Goal: Information Seeking & Learning: Learn about a topic

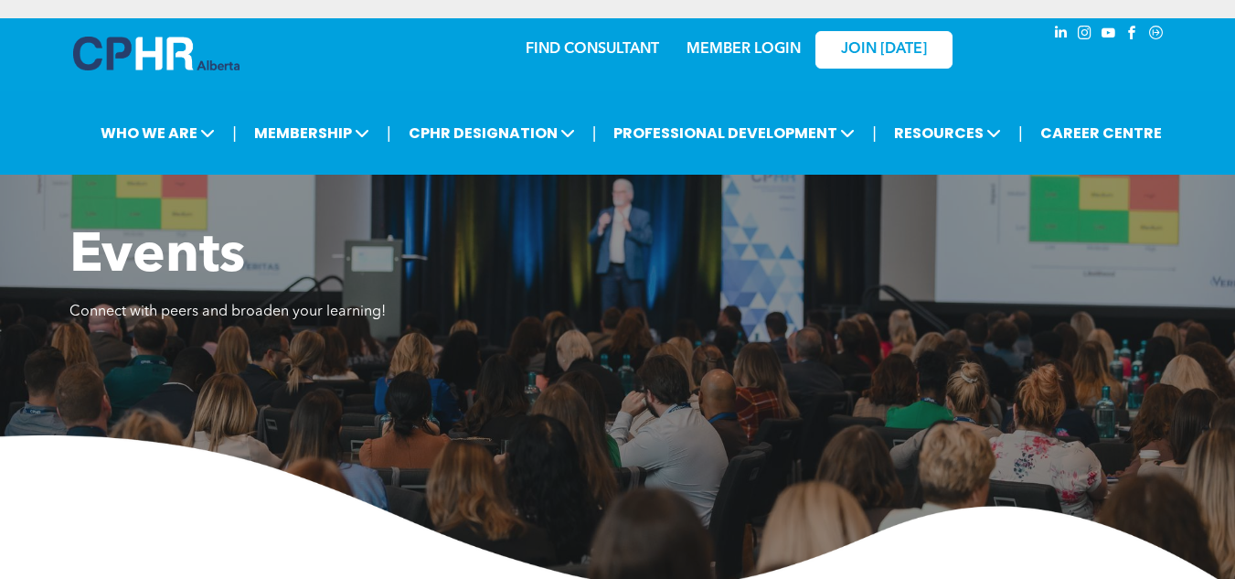
click at [740, 46] on link "MEMBER LOGIN" at bounding box center [744, 49] width 114 height 15
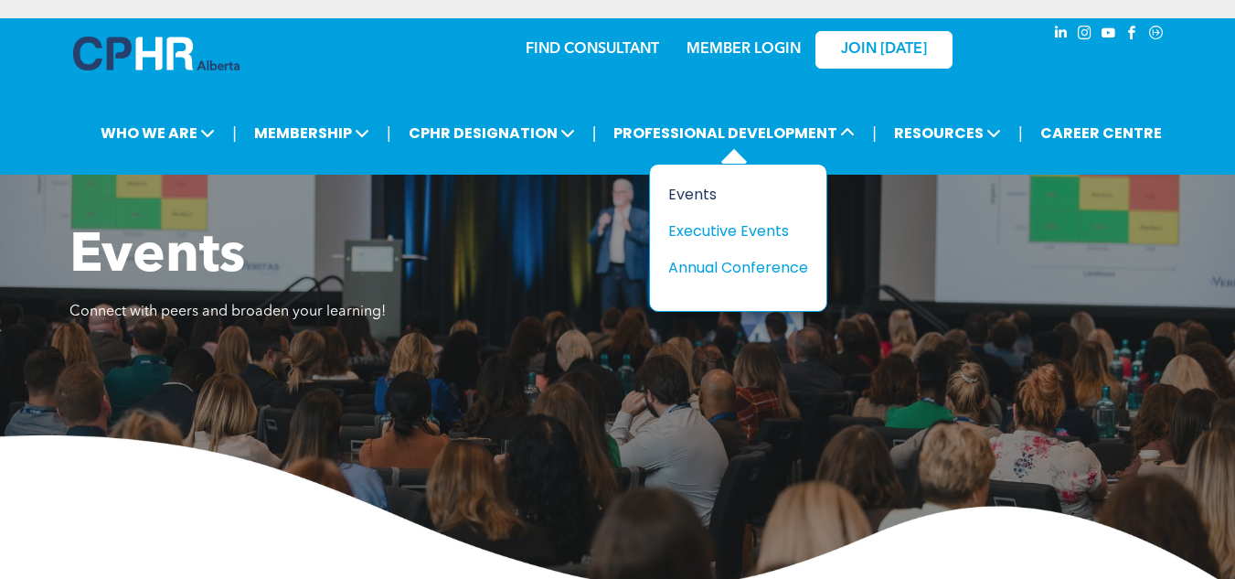
click at [699, 193] on div "Events" at bounding box center [731, 194] width 126 height 23
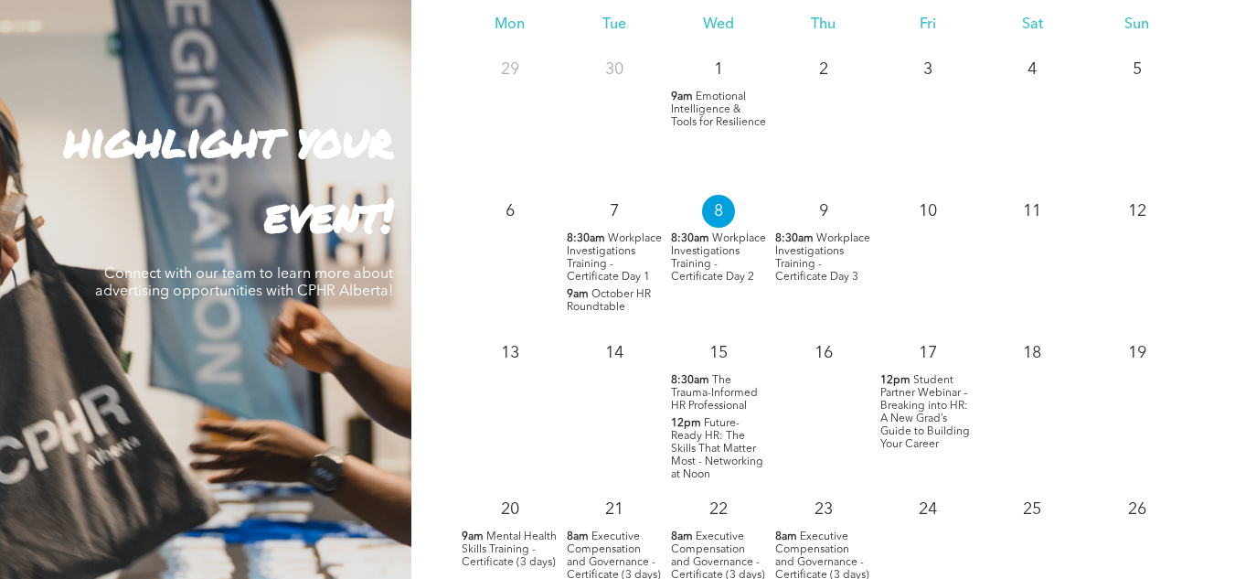
scroll to position [1738, 0]
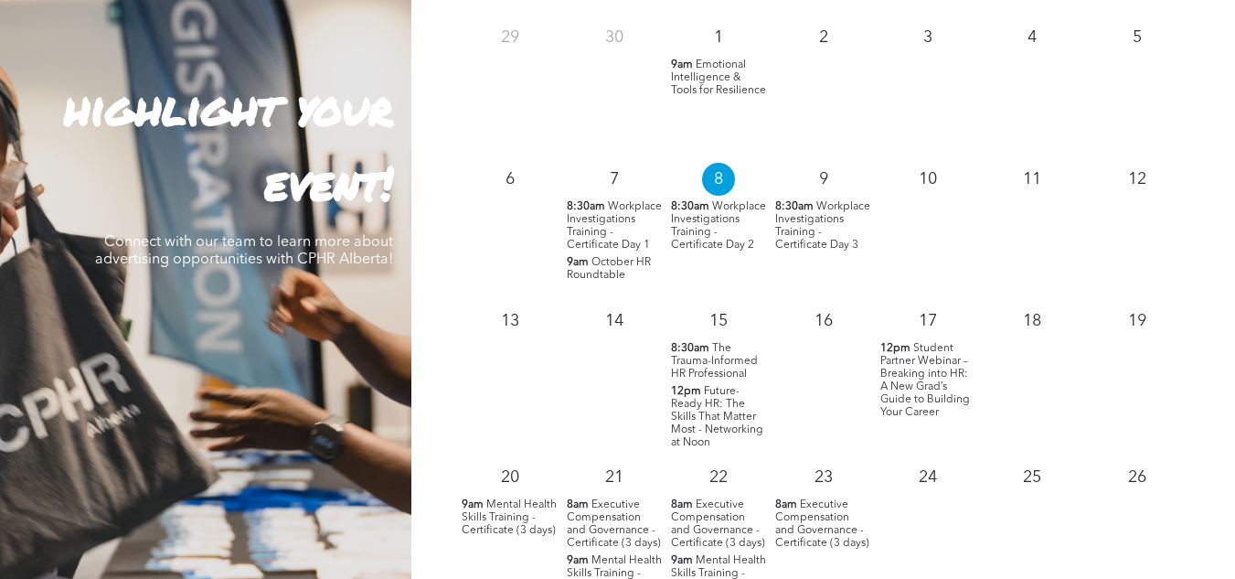
click at [713, 357] on span "The Trauma-Informed HR Professional" at bounding box center [714, 361] width 87 height 37
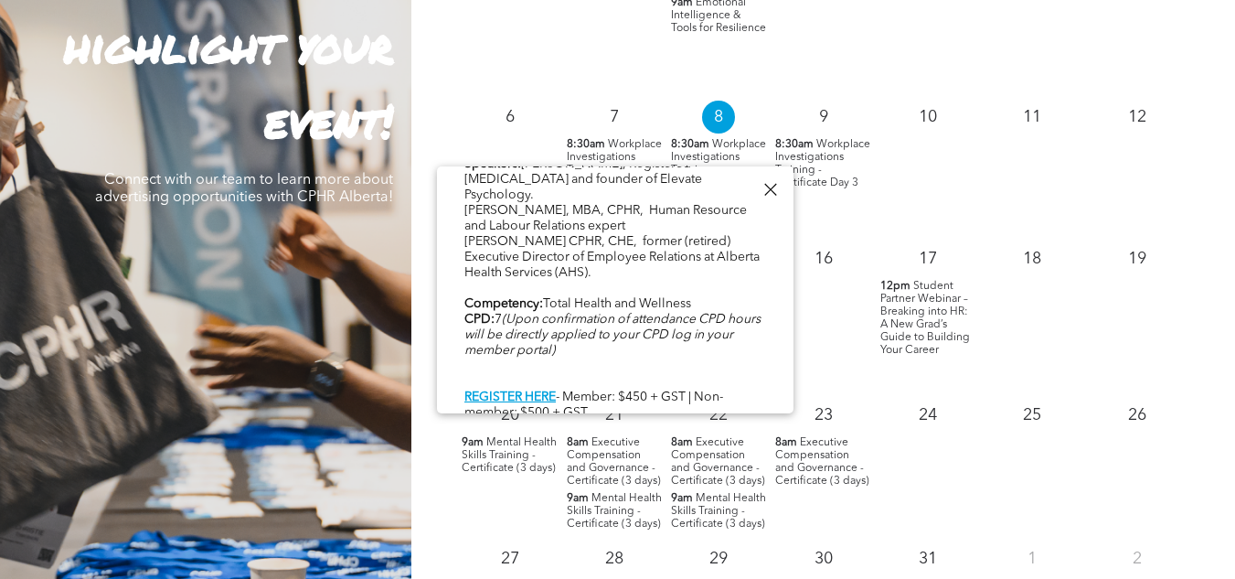
scroll to position [1829, 0]
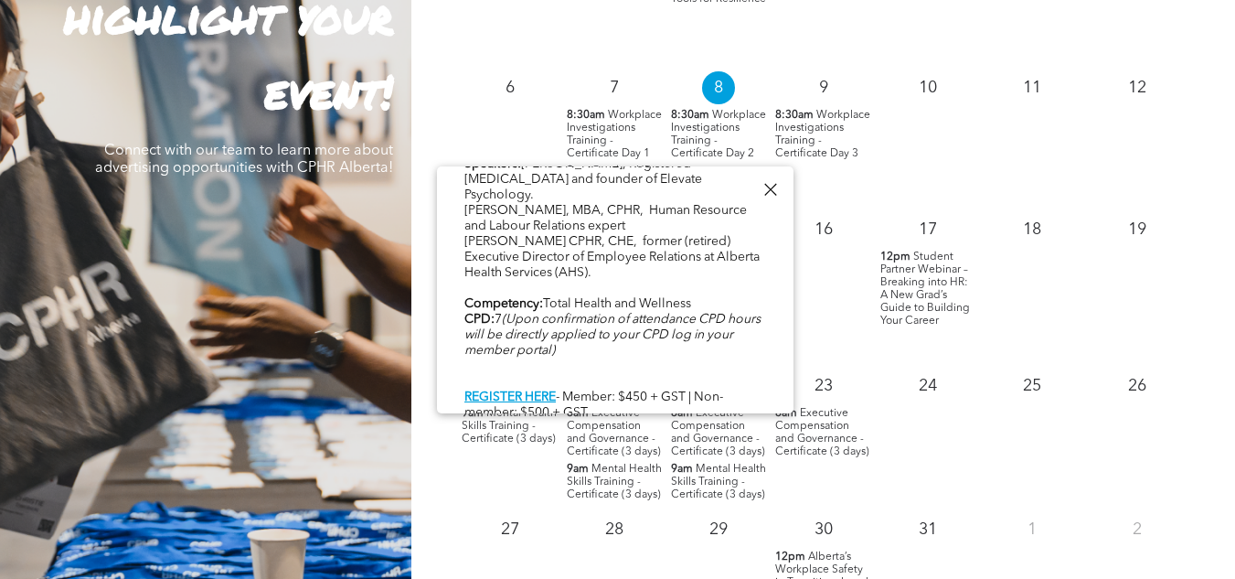
click at [771, 187] on div at bounding box center [770, 189] width 25 height 25
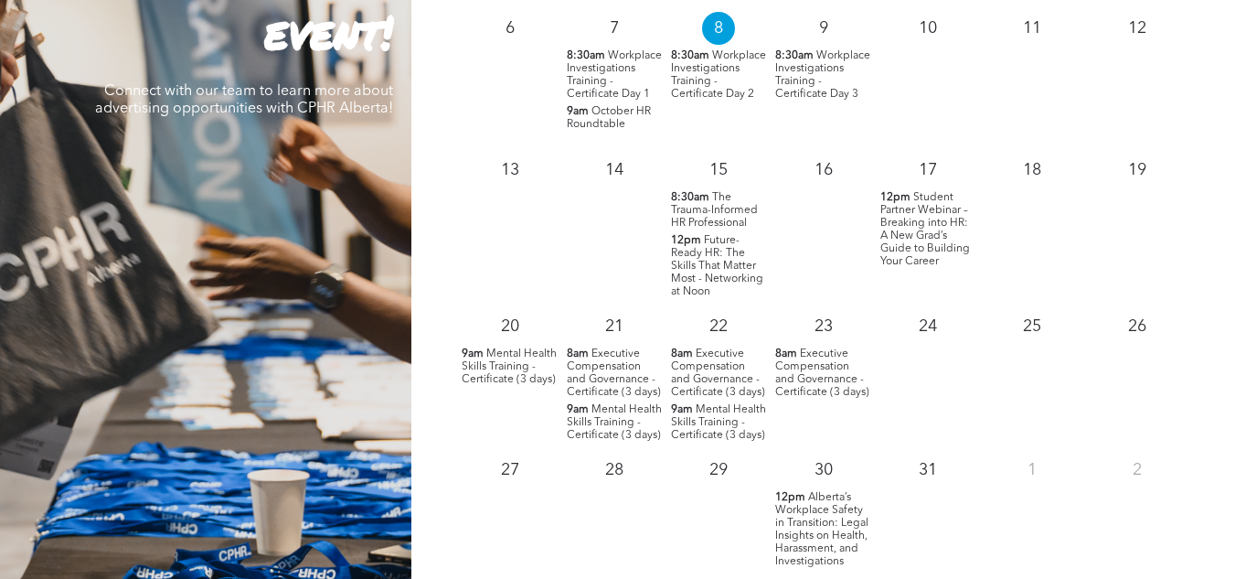
scroll to position [1920, 0]
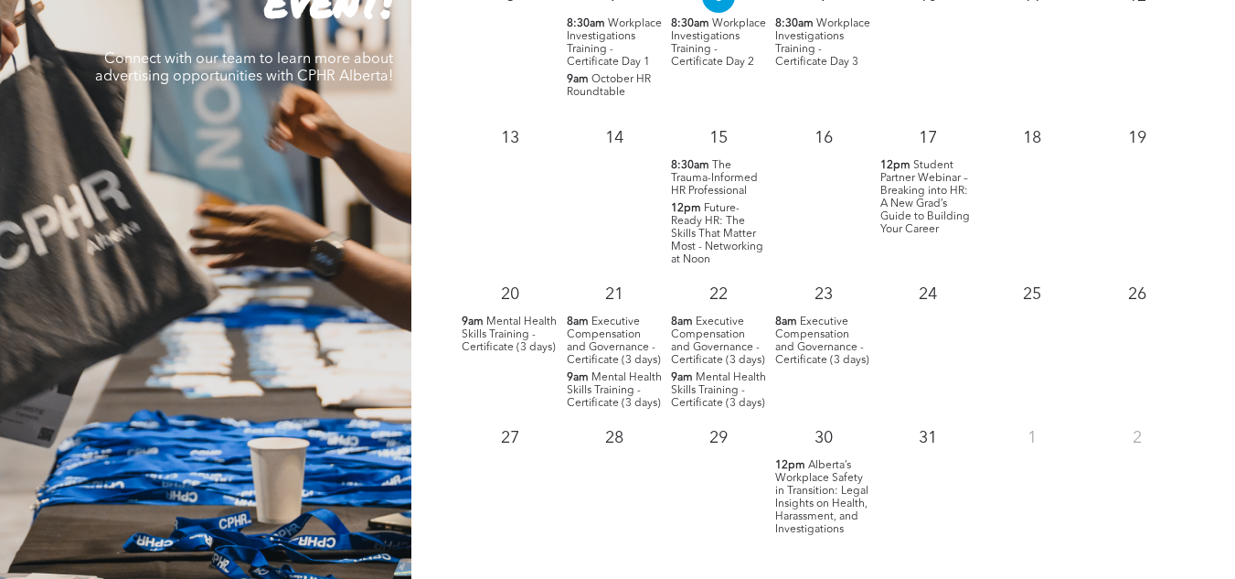
click at [487, 341] on span "Mental Health Skills Training - Certificate (3 days)" at bounding box center [509, 334] width 95 height 37
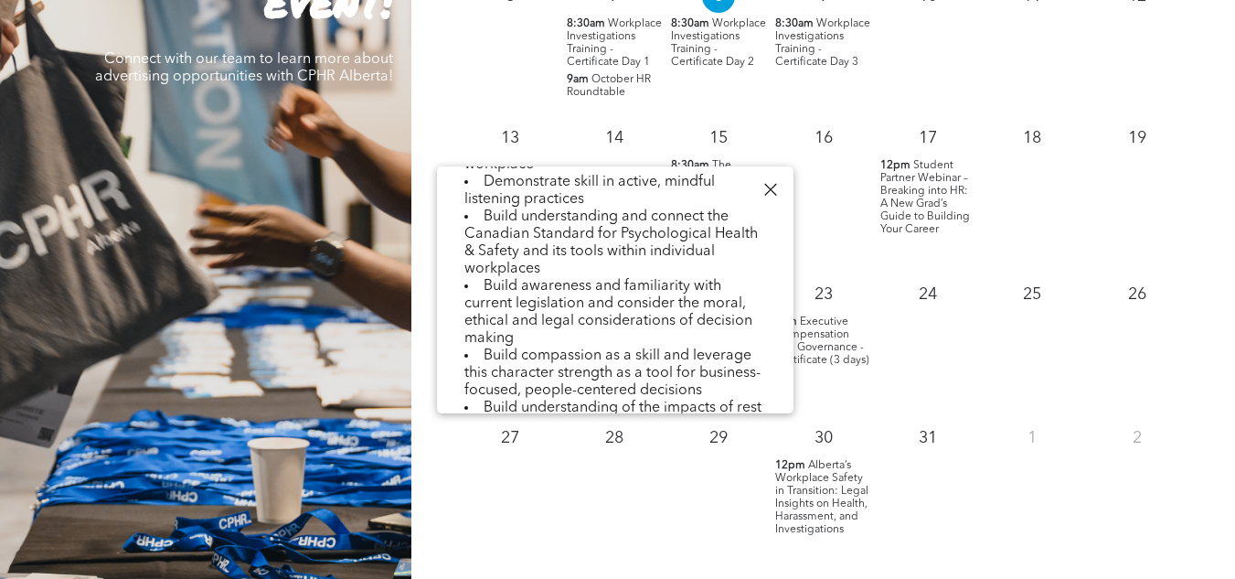
scroll to position [732, 0]
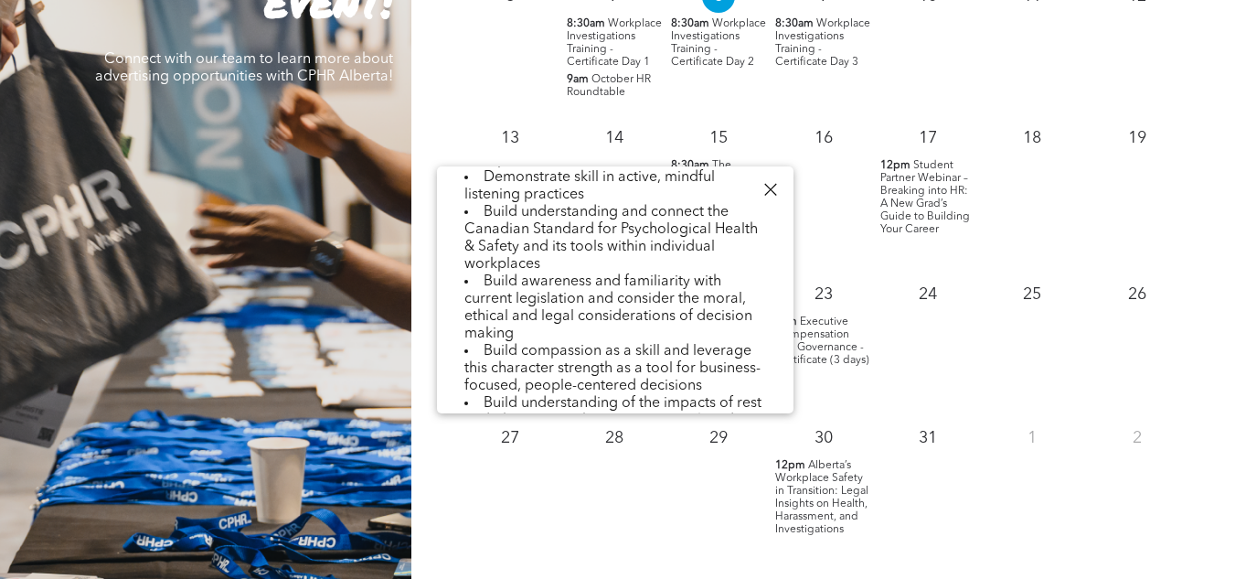
click at [771, 188] on div at bounding box center [770, 189] width 25 height 25
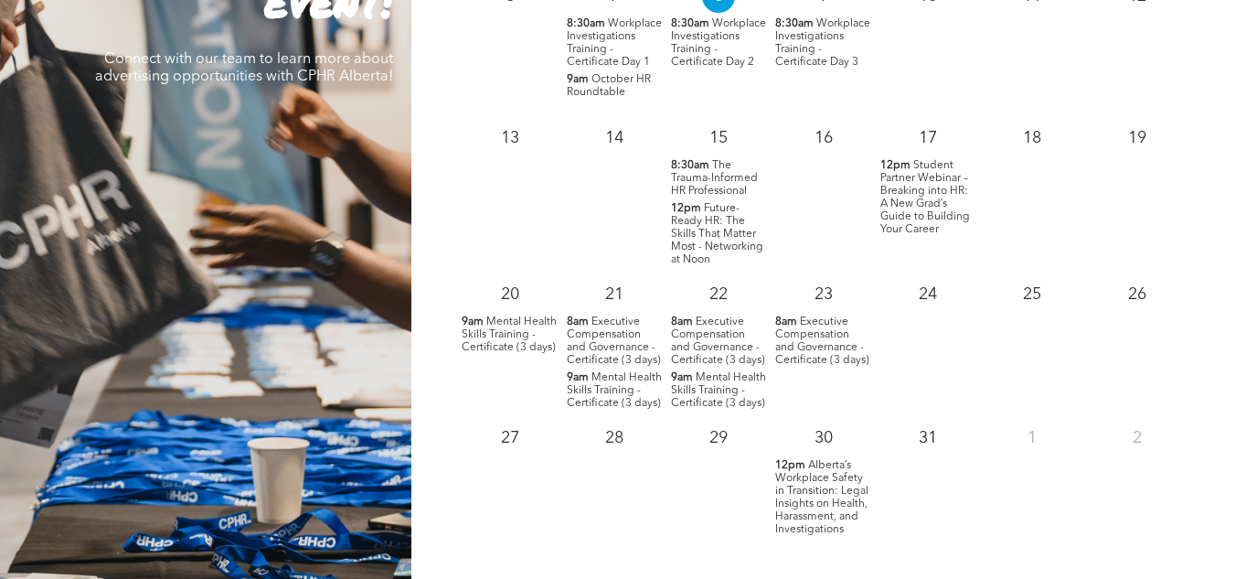
click at [707, 335] on span "Executive Compensation and Governance - Certificate (3 days)" at bounding box center [718, 340] width 94 height 49
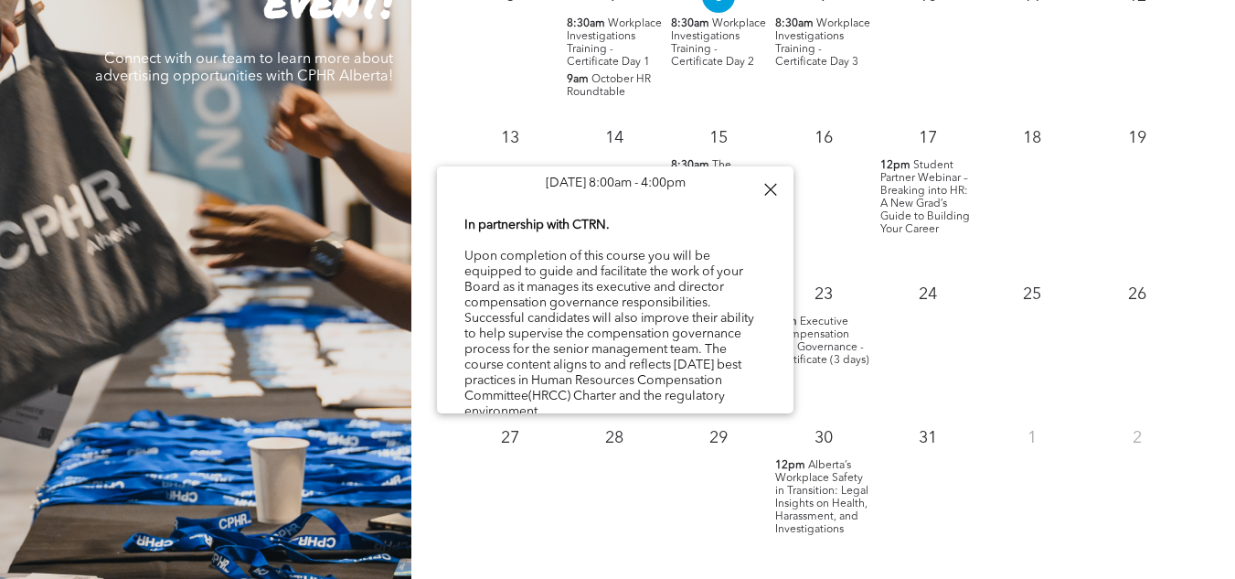
scroll to position [91, 0]
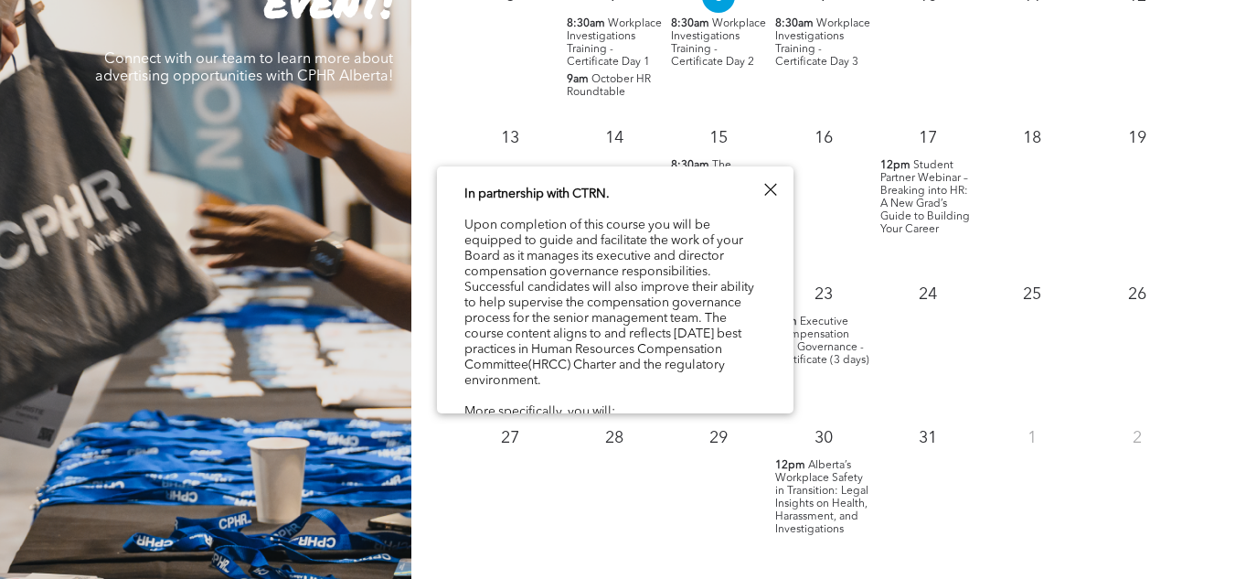
click at [771, 188] on div at bounding box center [770, 189] width 25 height 25
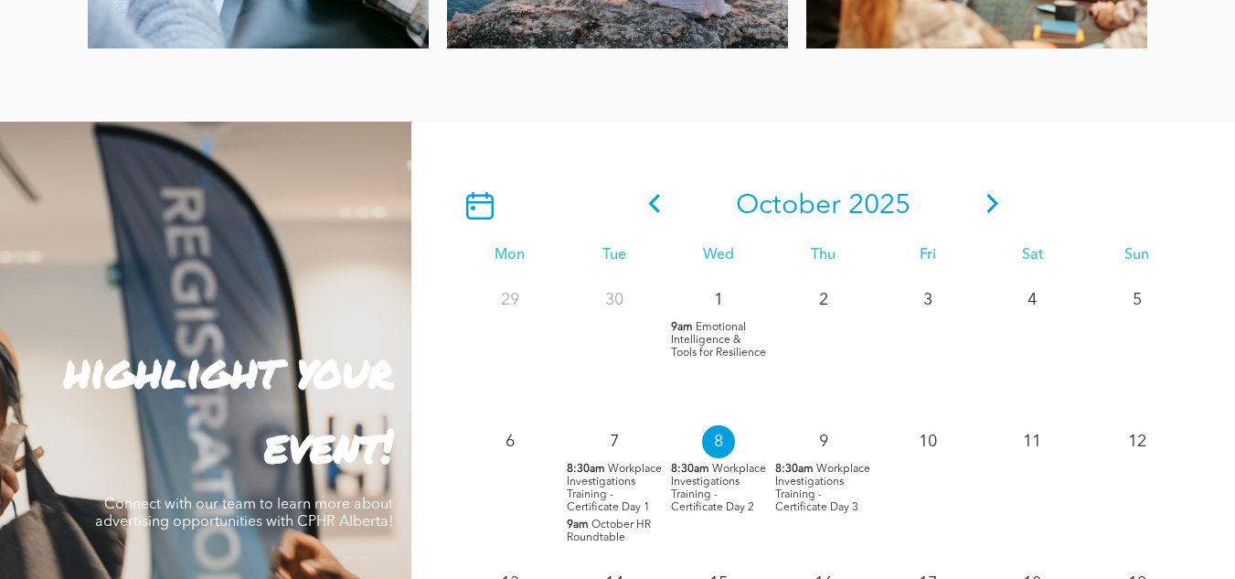
scroll to position [1463, 0]
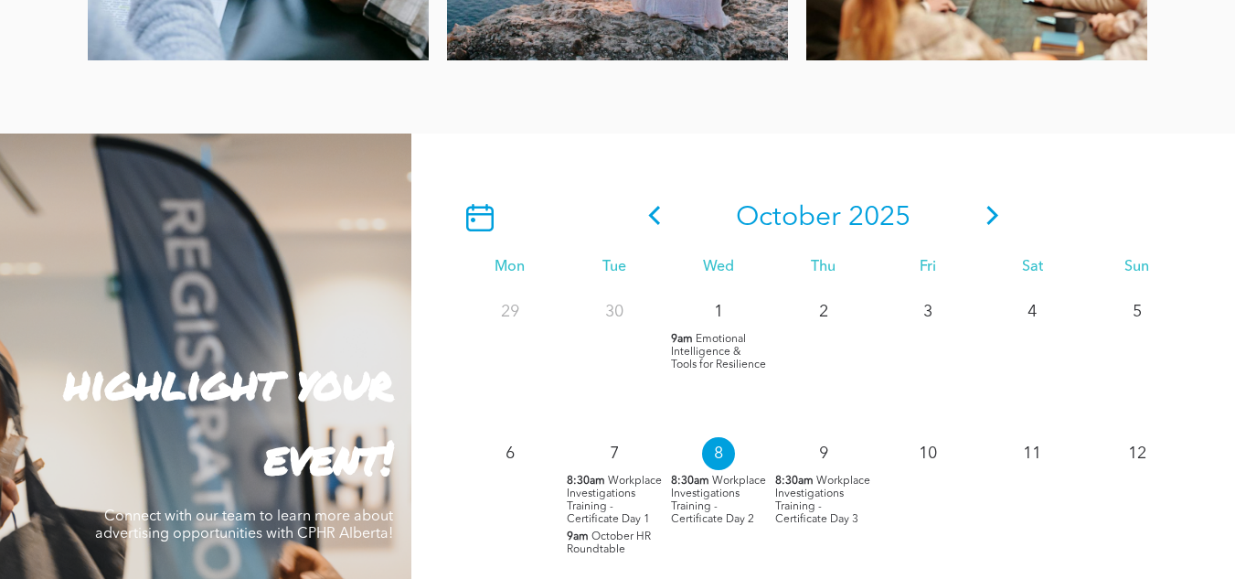
click at [995, 214] on icon at bounding box center [993, 215] width 12 height 19
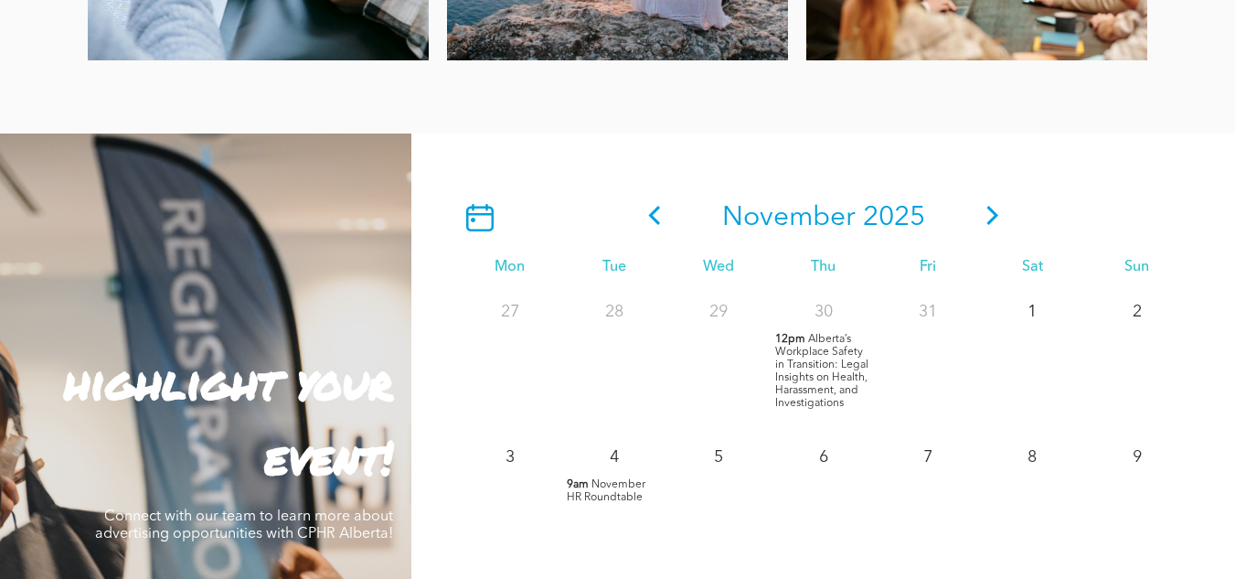
click at [818, 374] on span "Alberta’s Workplace Safety in Transition: Legal Insights on Health, Harassment,…" at bounding box center [821, 371] width 93 height 75
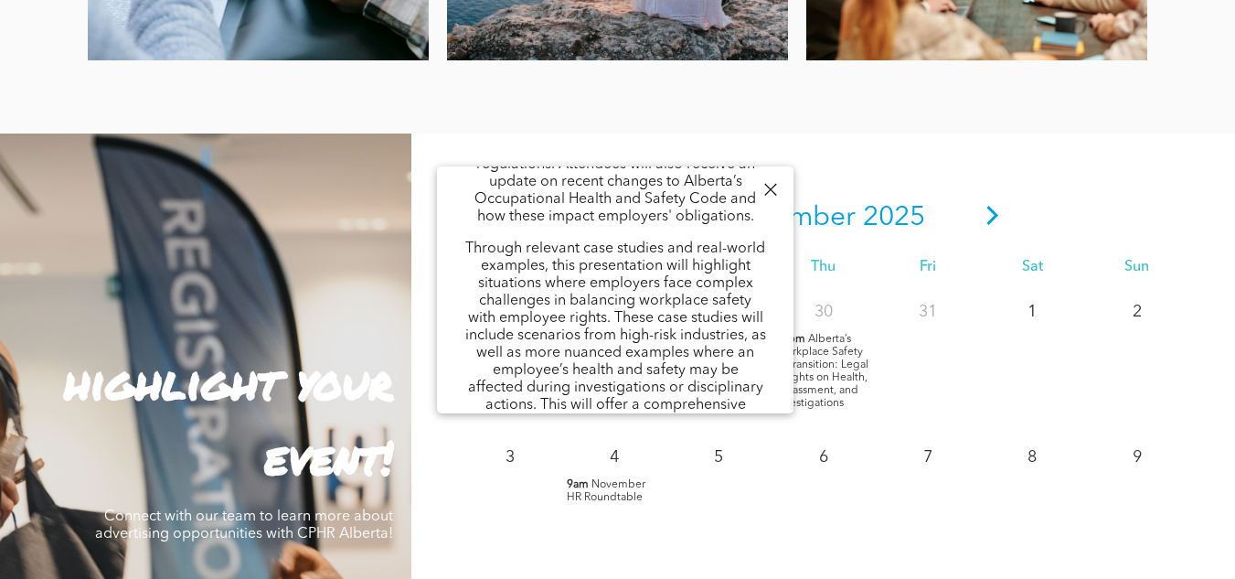
scroll to position [640, 0]
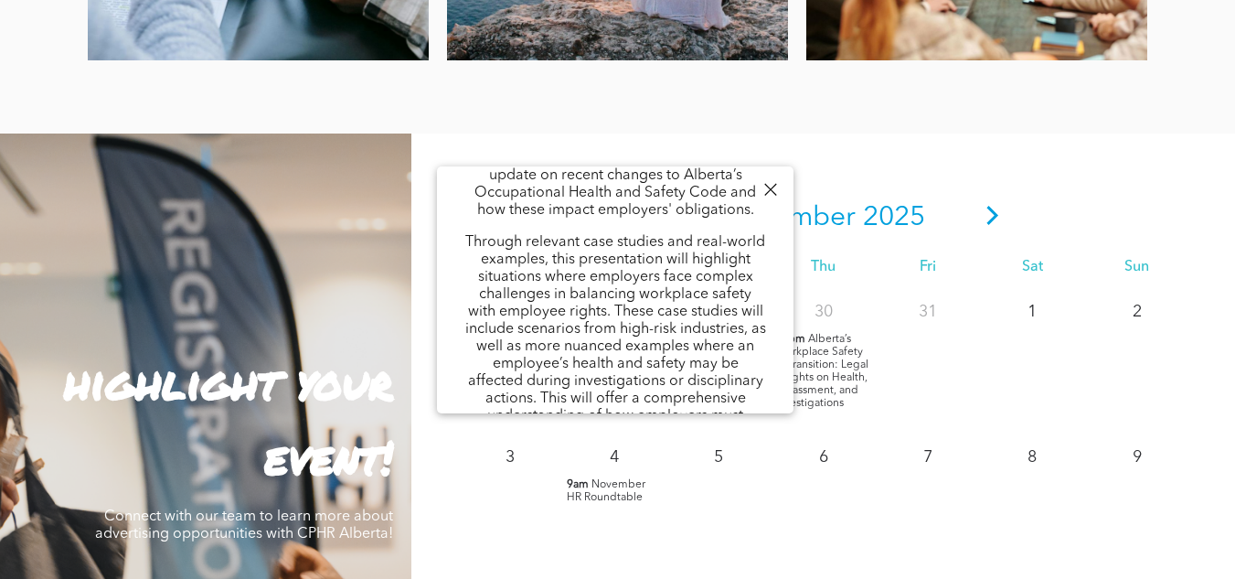
click at [769, 187] on div at bounding box center [770, 189] width 25 height 25
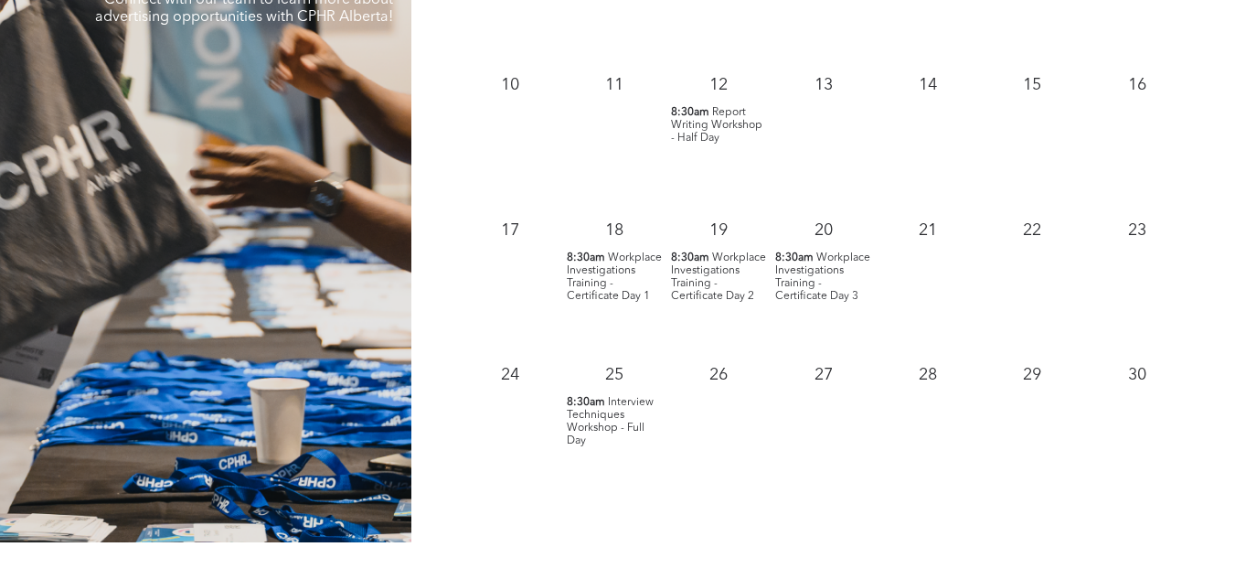
scroll to position [2012, 0]
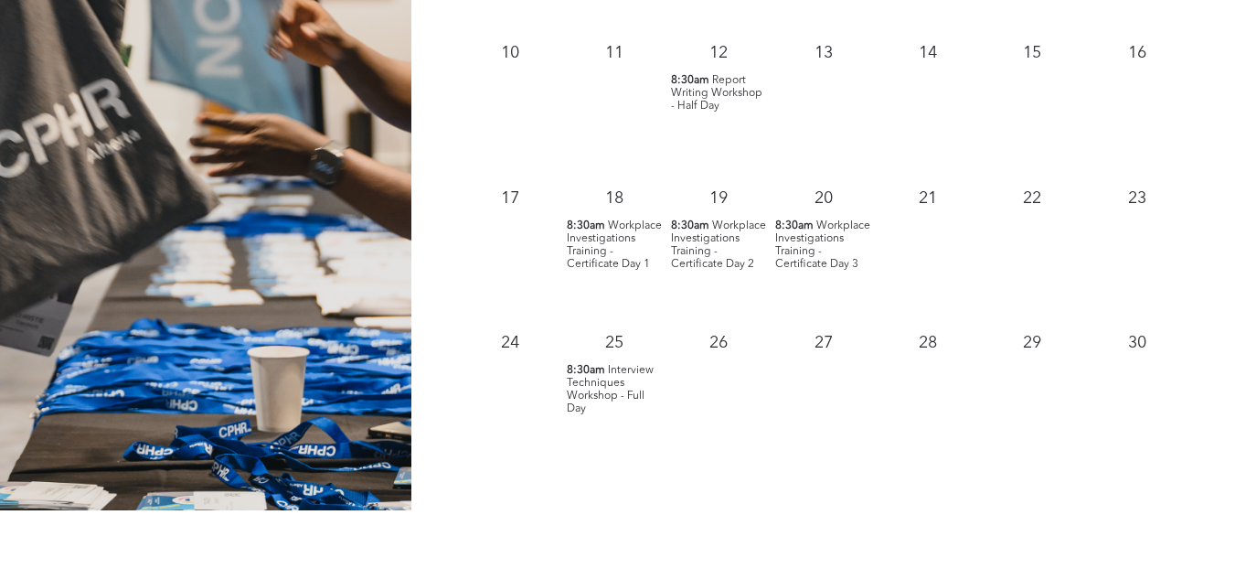
click at [604, 380] on span "Interview Techniques Workshop - Full Day" at bounding box center [610, 389] width 87 height 49
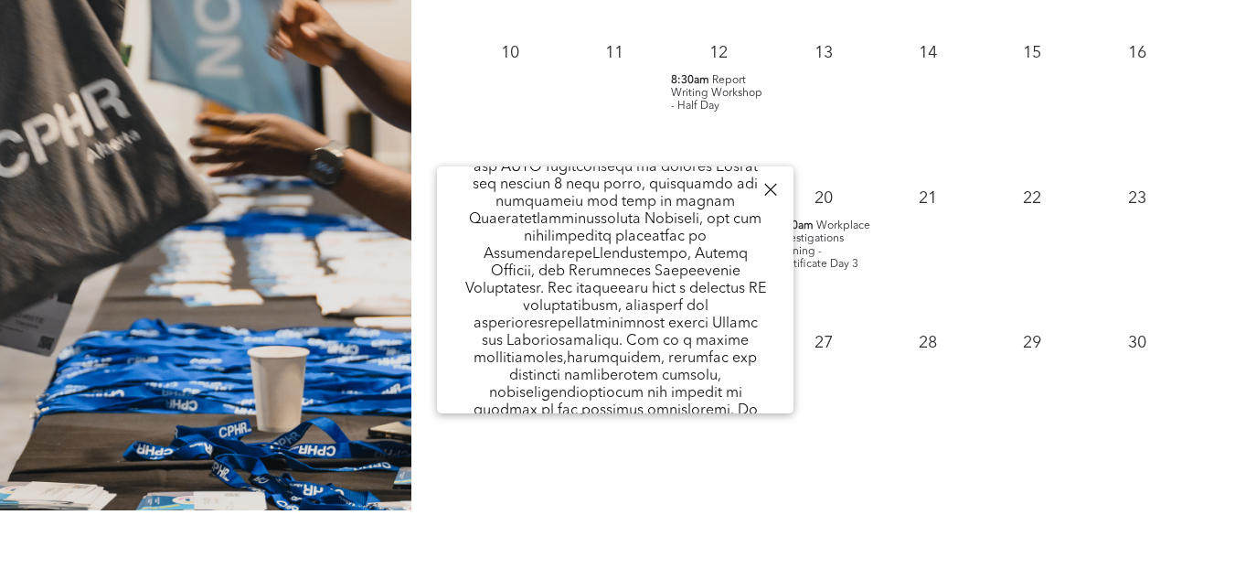
scroll to position [1175, 0]
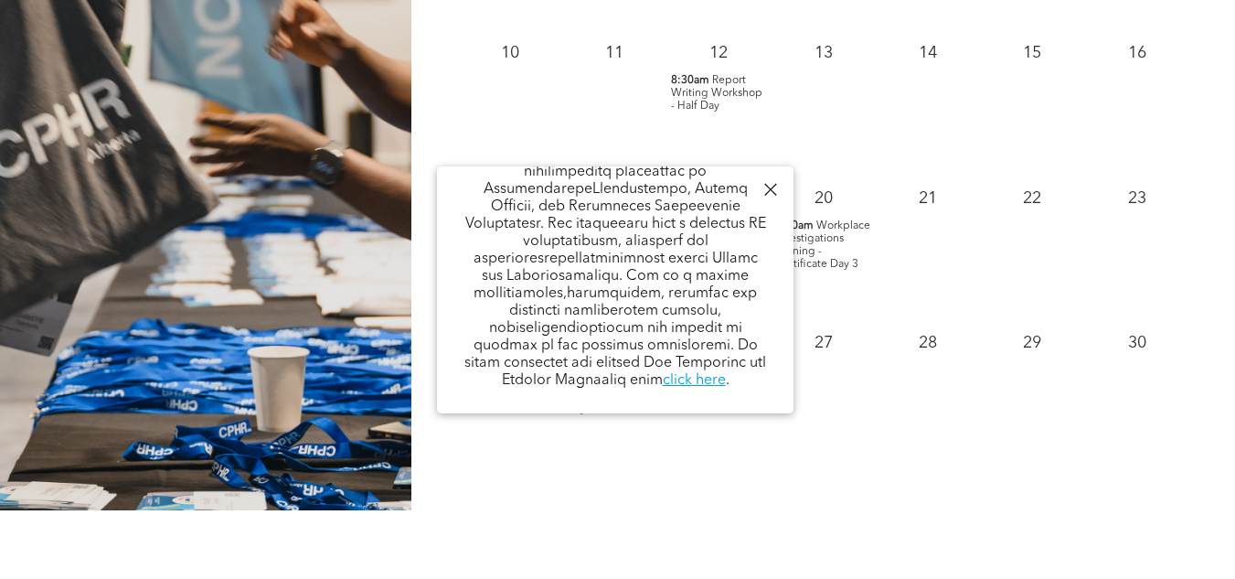
drag, startPoint x: 492, startPoint y: 190, endPoint x: 755, endPoint y: 412, distance: 344.0
copy div "Loremipsu Dolorsitam Consecte - Adip Eli Sed, Doeiusmo 32, 3:61te - 9:90in UTLA…"
click at [729, 449] on div "26" at bounding box center [719, 391] width 104 height 145
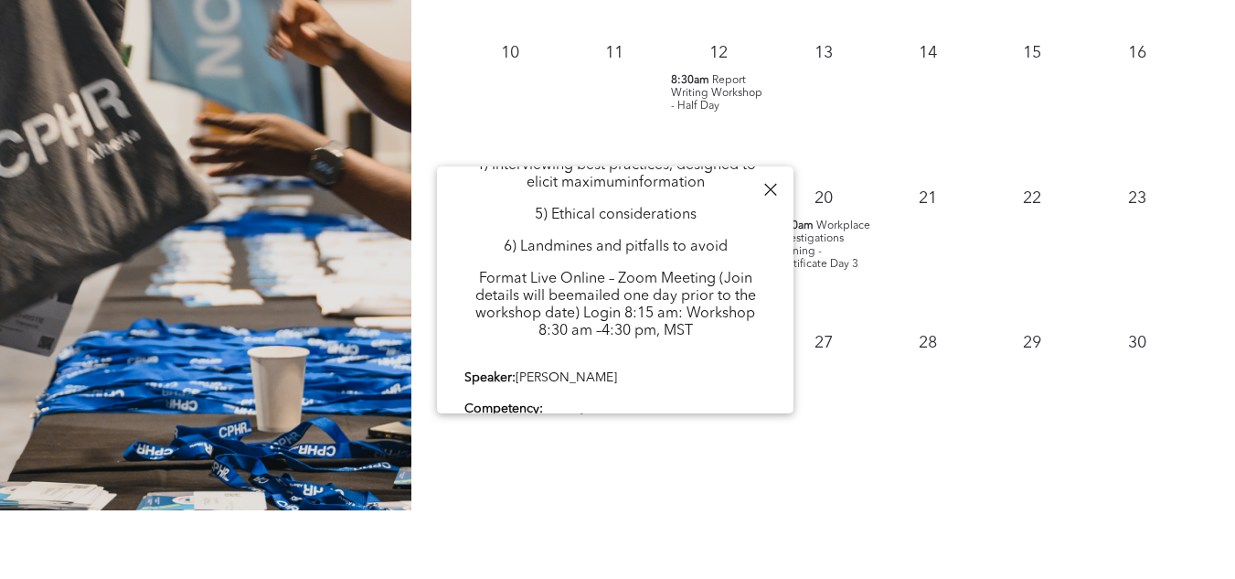
scroll to position [535, 0]
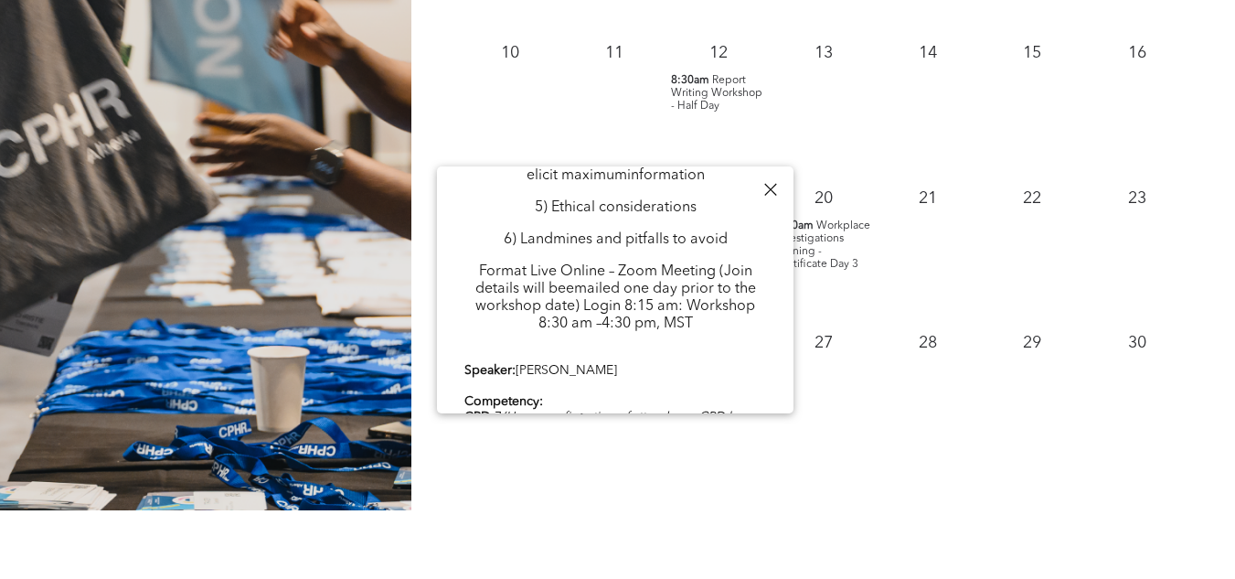
click at [765, 186] on div at bounding box center [770, 189] width 25 height 25
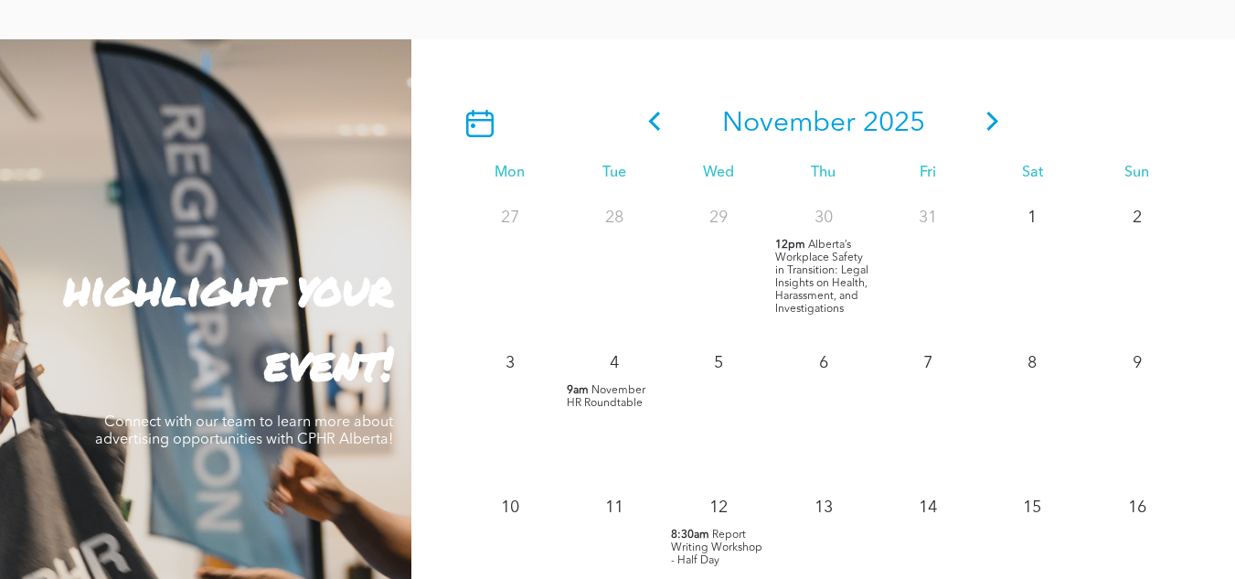
scroll to position [1555, 0]
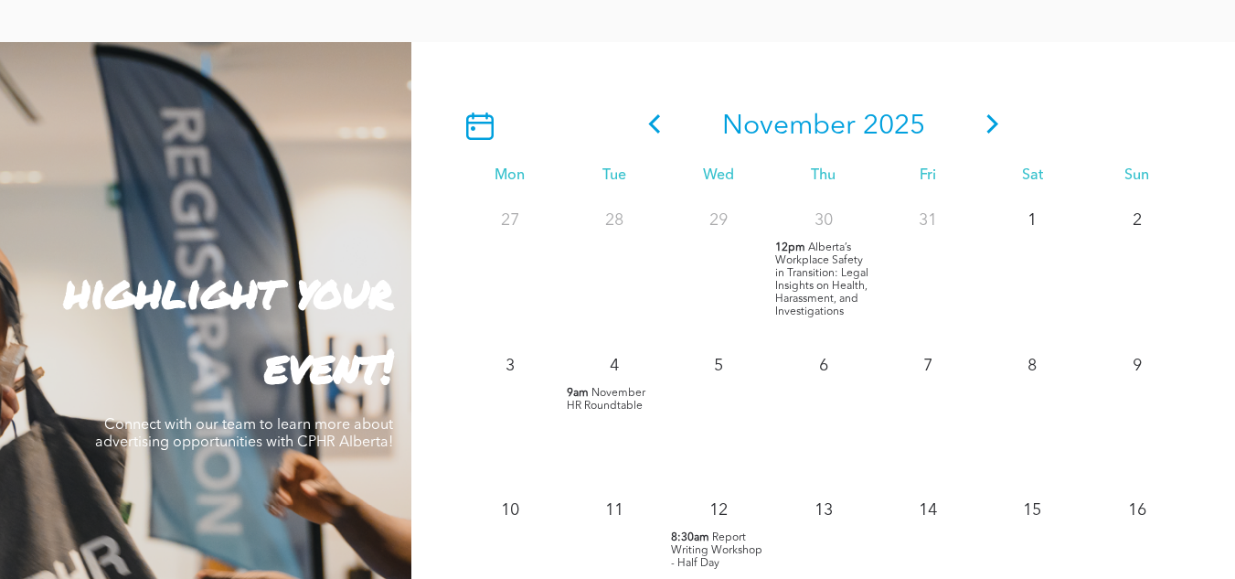
click at [997, 123] on icon at bounding box center [992, 123] width 27 height 19
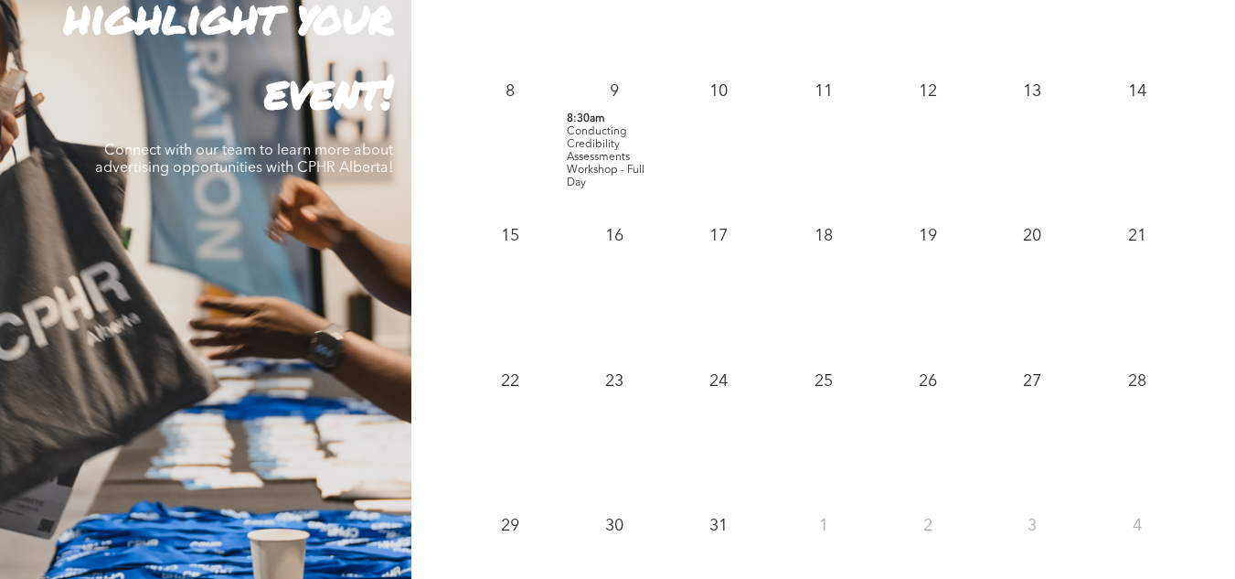
scroll to position [1738, 0]
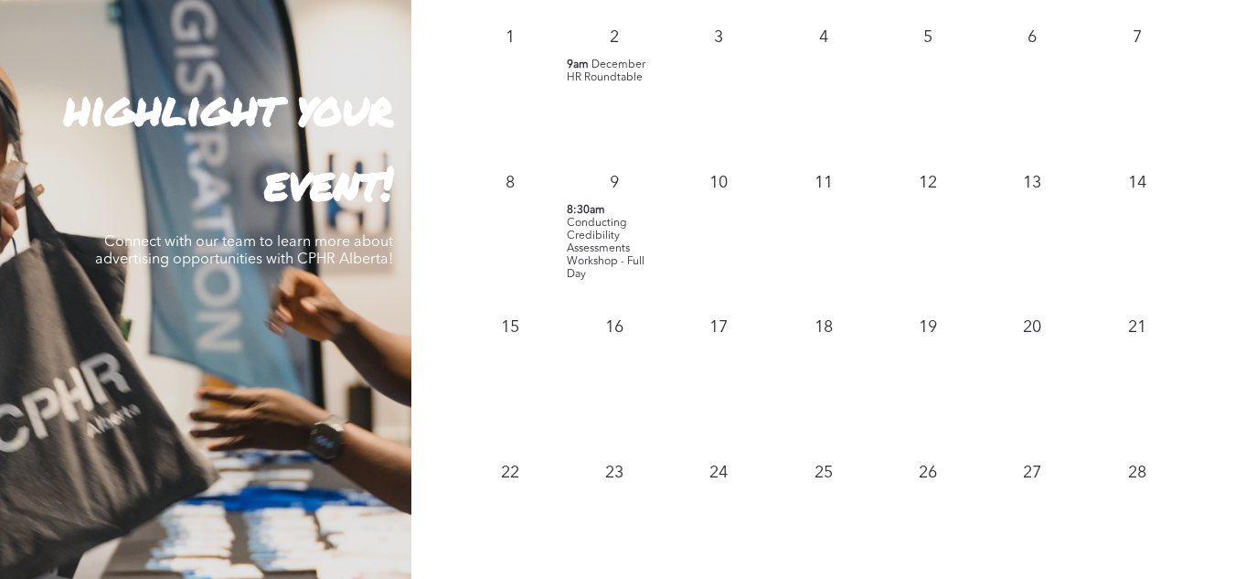
click at [612, 240] on span "Conducting Credibility Assessments Workshop - Full Day" at bounding box center [606, 249] width 78 height 62
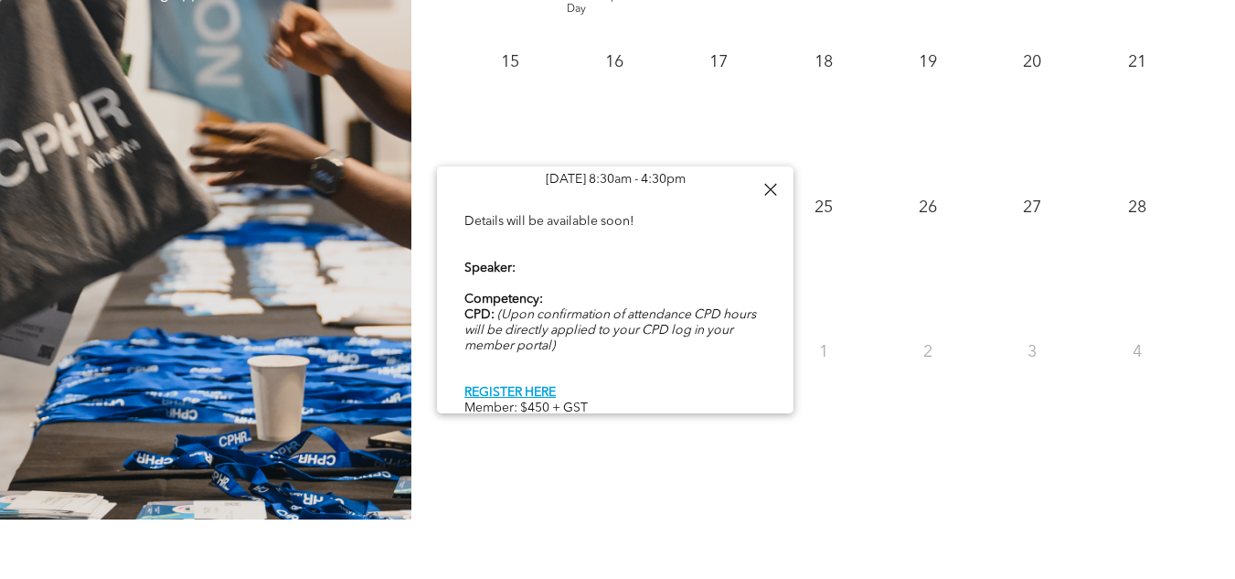
scroll to position [2012, 0]
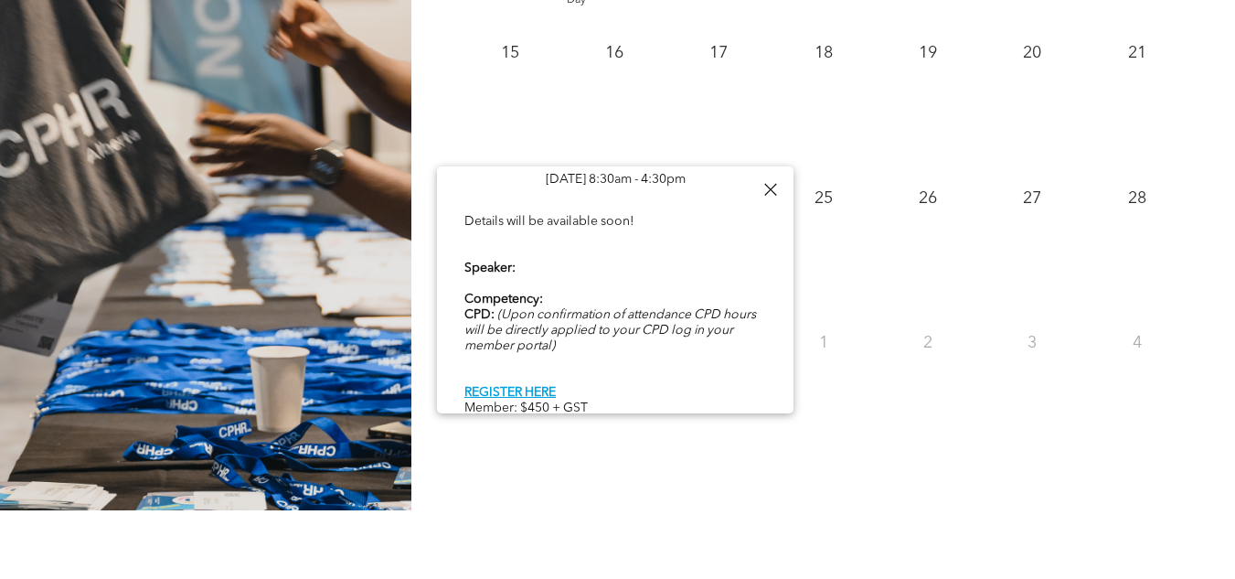
drag, startPoint x: 774, startPoint y: 187, endPoint x: 782, endPoint y: 194, distance: 11.0
click at [774, 186] on div at bounding box center [770, 189] width 25 height 25
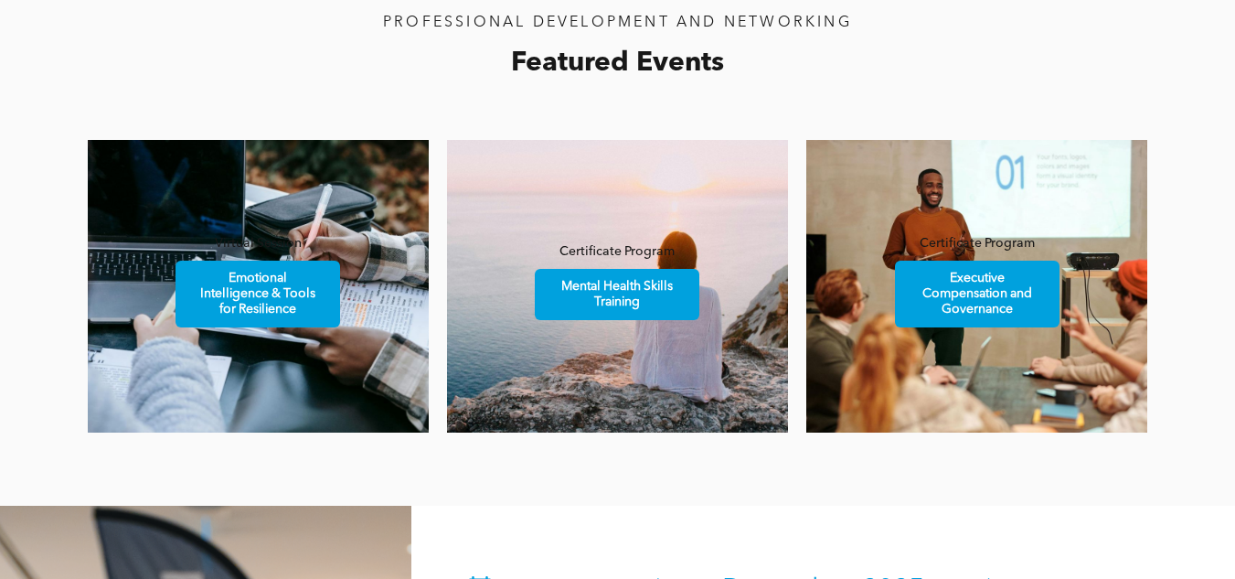
scroll to position [1097, 0]
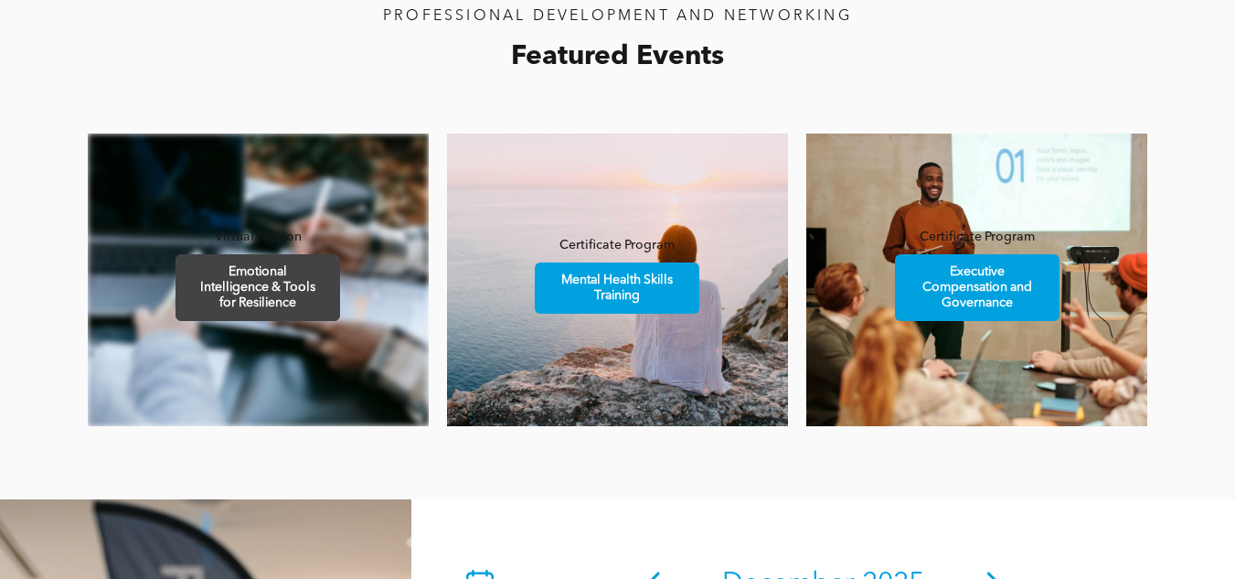
click at [248, 288] on span "Emotional Intelligence & Tools for Resilience" at bounding box center [257, 287] width 159 height 65
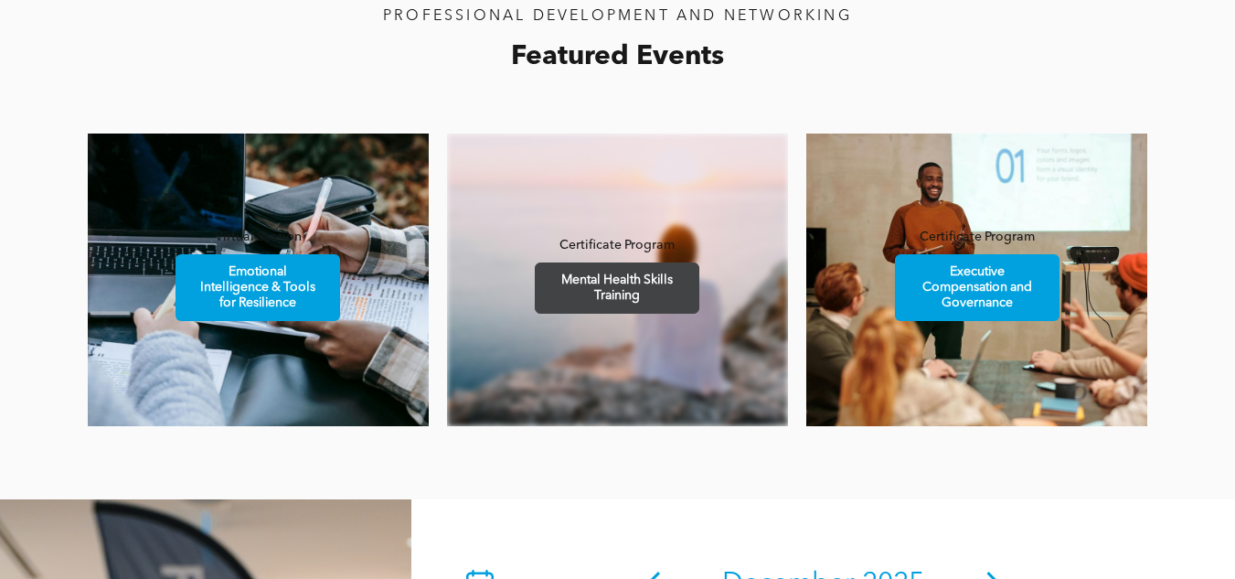
click at [628, 291] on span "Mental Health Skills Training" at bounding box center [617, 287] width 159 height 49
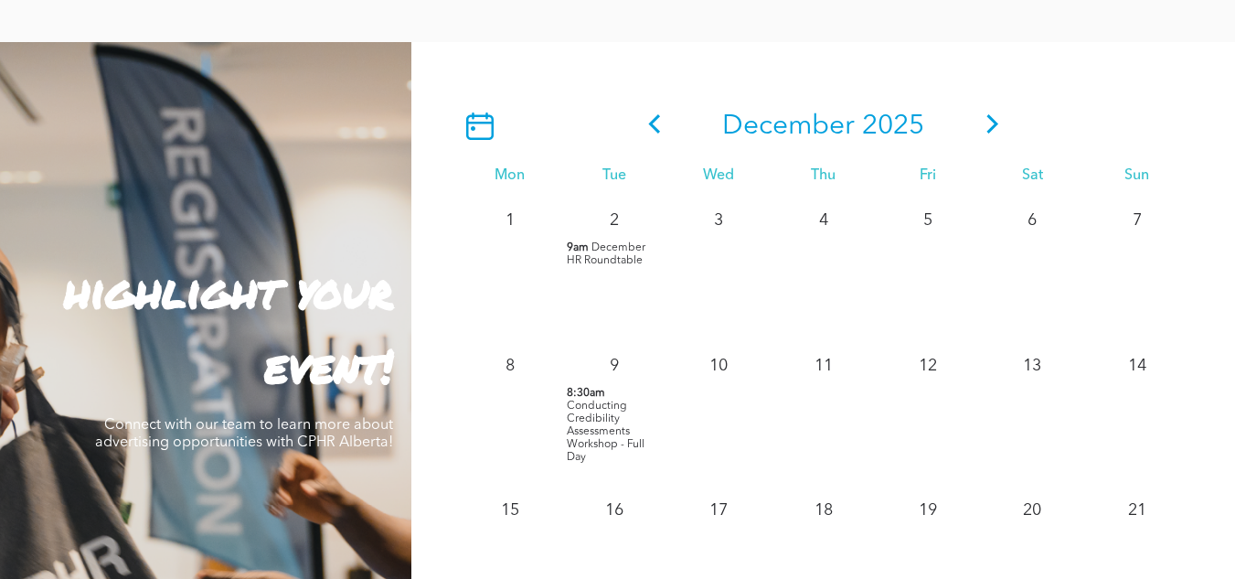
scroll to position [1646, 0]
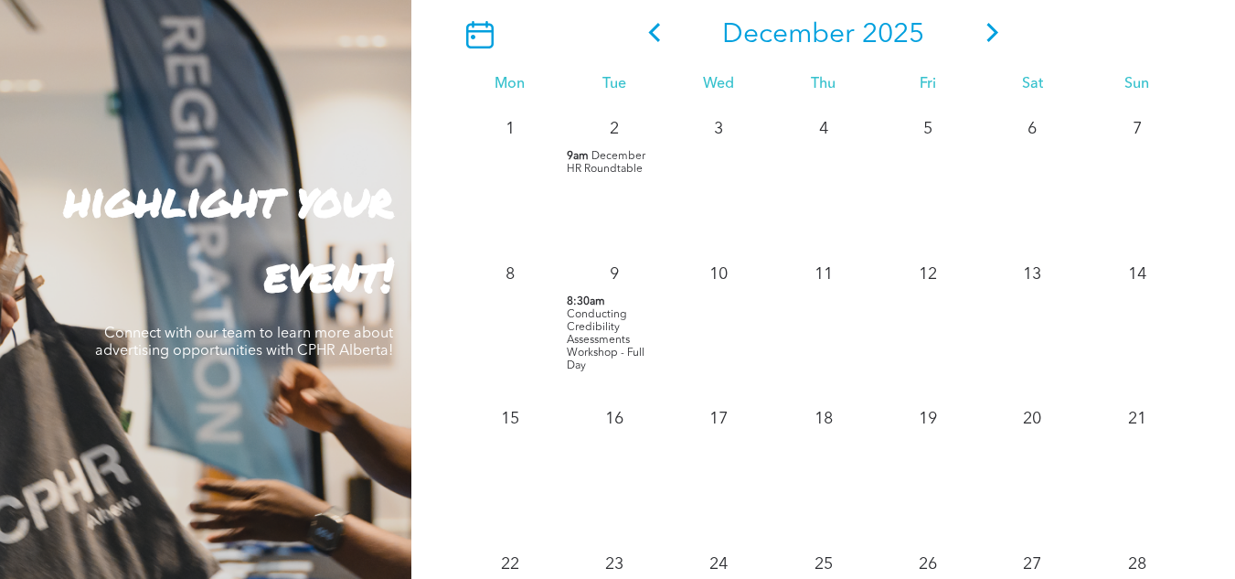
click at [658, 36] on icon at bounding box center [654, 32] width 27 height 19
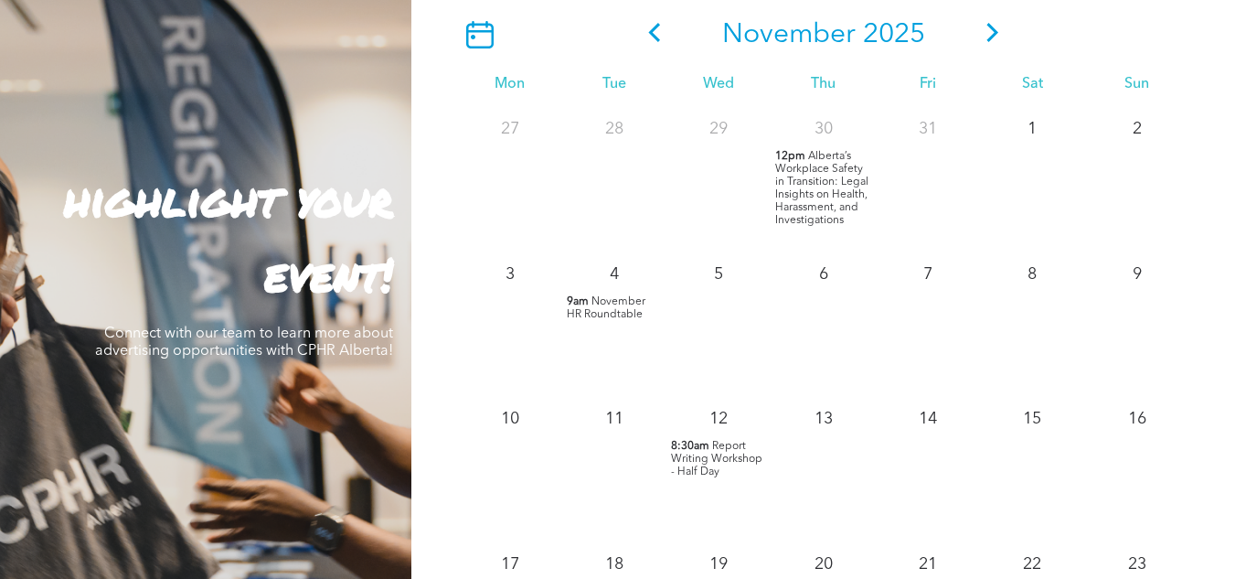
click at [652, 35] on icon at bounding box center [654, 32] width 12 height 19
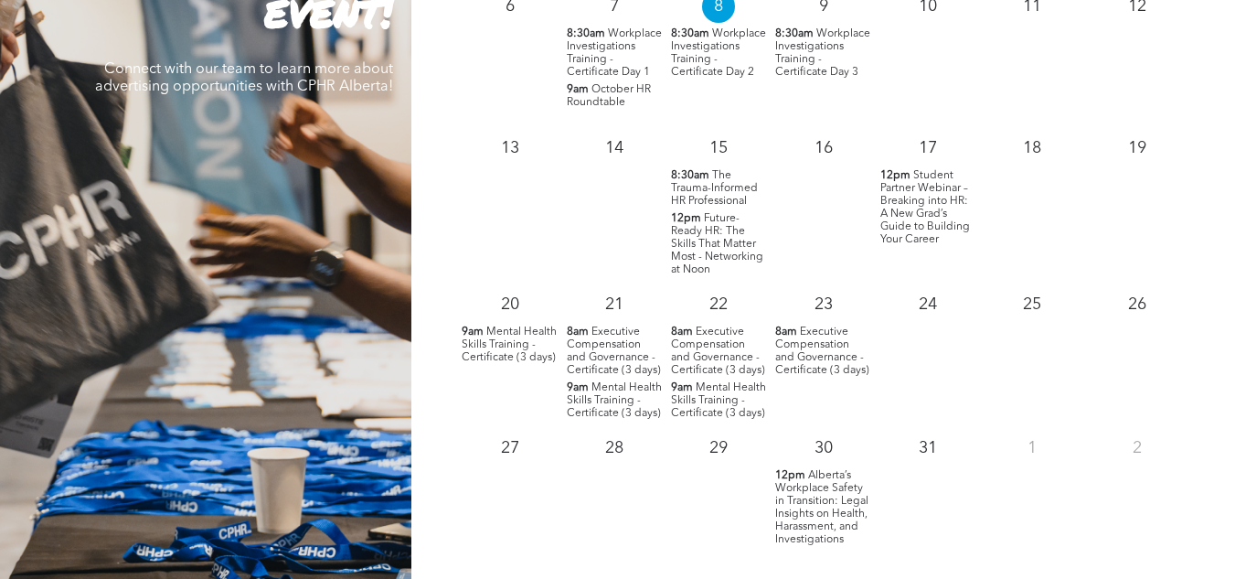
scroll to position [1829, 0]
